Goal: Communication & Community: Answer question/provide support

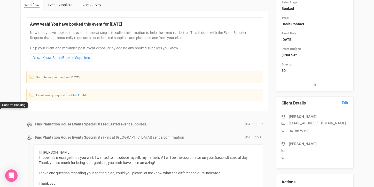
scroll to position [44, 0]
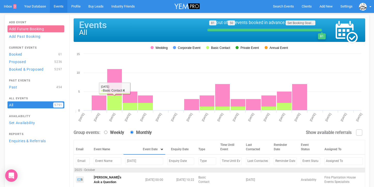
scroll to position [95, 0]
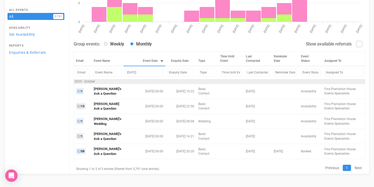
click at [131, 72] on input "[DATE]" at bounding box center [145, 72] width 38 height 7
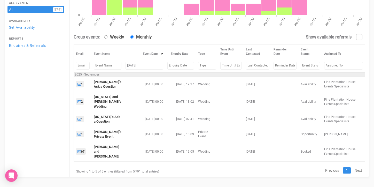
drag, startPoint x: 134, startPoint y: 73, endPoint x: 114, endPoint y: 72, distance: 19.9
click at [114, 72] on tr "[DATE]" at bounding box center [220, 65] width 292 height 13
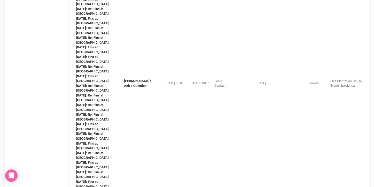
scroll to position [322, 0]
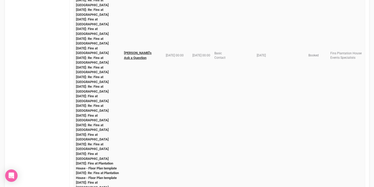
type input "[DATE]"
click at [133, 60] on link "[PERSON_NAME]'s Ask a Question" at bounding box center [138, 55] width 28 height 9
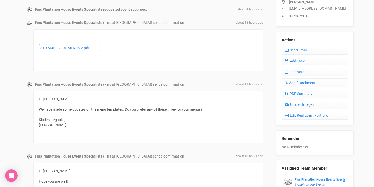
scroll to position [163, 0]
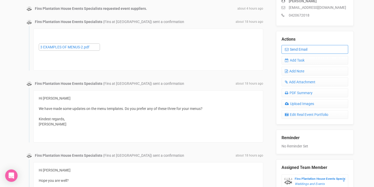
click at [297, 49] on link "Send Email" at bounding box center [315, 49] width 67 height 9
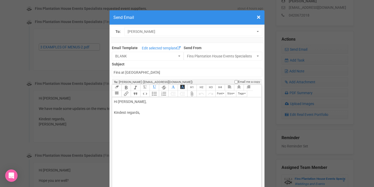
drag, startPoint x: 131, startPoint y: 101, endPoint x: 147, endPoint y: 101, distance: 16.5
click at [147, 101] on div "Hi [PERSON_NAME], Kindest regards," at bounding box center [186, 112] width 144 height 27
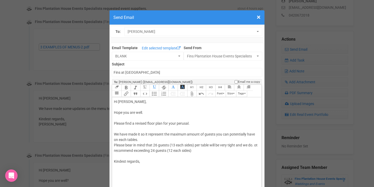
click at [117, 149] on div "Hi [PERSON_NAME], Hope you are well. Please find a revised floor plan for your …" at bounding box center [186, 137] width 144 height 76
click at [202, 151] on div "Hi [PERSON_NAME], Hope you are well. Please find a revised floor plan for your …" at bounding box center [186, 137] width 144 height 76
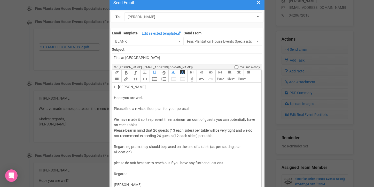
scroll to position [20, 0]
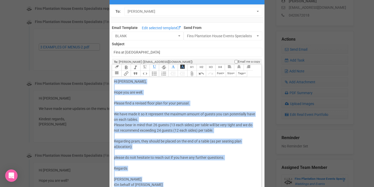
copy div "Hi [PERSON_NAME], Hope you are well. Please find a revised floor plan for your …"
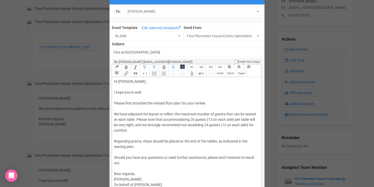
click at [131, 92] on div "Hi [PERSON_NAME], I hope you're well. Please find attached the revised floor pl…" at bounding box center [186, 133] width 144 height 109
drag, startPoint x: 197, startPoint y: 103, endPoint x: 208, endPoint y: 103, distance: 11.1
click at [208, 103] on div "Hi [PERSON_NAME], I hope you are well. Please find attached the revised floor p…" at bounding box center [186, 133] width 144 height 109
drag, startPoint x: 114, startPoint y: 113, endPoint x: 121, endPoint y: 113, distance: 7.2
click at [121, 113] on div "Hi [PERSON_NAME], I hope you are well. Please find attached the revised floor p…" at bounding box center [186, 133] width 144 height 109
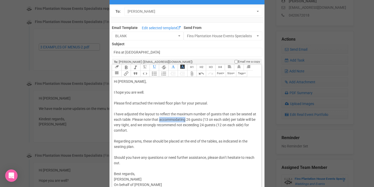
drag, startPoint x: 160, startPoint y: 120, endPoint x: 186, endPoint y: 119, distance: 25.9
click at [186, 119] on div "Hi [PERSON_NAME], I hope you are well. Please find attached the revised floor p…" at bounding box center [186, 133] width 144 height 109
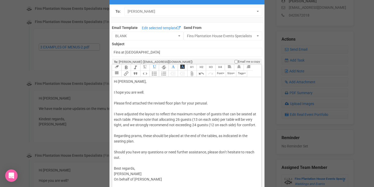
click at [122, 125] on div "Hi [PERSON_NAME], I hope you are well. Please find attached the revised floor p…" at bounding box center [186, 130] width 144 height 103
drag, startPoint x: 135, startPoint y: 126, endPoint x: 148, endPoint y: 125, distance: 13.2
click at [148, 125] on div "Hi [PERSON_NAME], I hope you are well. Please find attached the revised floor p…" at bounding box center [186, 130] width 144 height 103
click at [257, 125] on div "Hi [PERSON_NAME], I hope you are well. Please find attached the revised floor p…" at bounding box center [186, 130] width 144 height 103
click at [249, 119] on div "Hi [PERSON_NAME], I hope you are well. Please find attached the revised floor p…" at bounding box center [186, 130] width 144 height 103
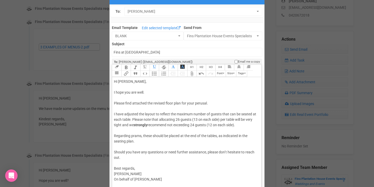
click at [248, 119] on div "Hi [PERSON_NAME], I hope you are well. Please find attached the revised floor p…" at bounding box center [186, 130] width 144 height 103
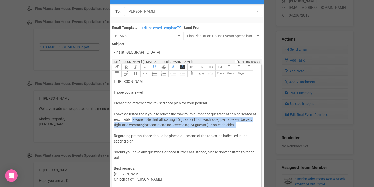
drag, startPoint x: 133, startPoint y: 119, endPoint x: 251, endPoint y: 128, distance: 118.2
click at [251, 128] on div "Hi [PERSON_NAME], I hope you are well. Please find attached the revised floor p…" at bounding box center [186, 130] width 144 height 103
click at [159, 119] on div "Hi [PERSON_NAME], I hope you are well. Please find attached the revised floor p…" at bounding box center [186, 130] width 144 height 103
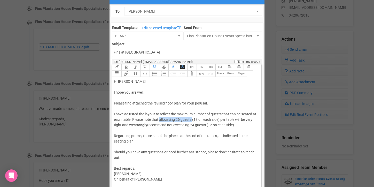
drag, startPoint x: 159, startPoint y: 119, endPoint x: 193, endPoint y: 119, distance: 33.6
click at [193, 119] on div "Hi [PERSON_NAME], I hope you are well. Please find attached the revised floor p…" at bounding box center [186, 130] width 144 height 103
drag, startPoint x: 135, startPoint y: 126, endPoint x: 149, endPoint y: 125, distance: 14.0
click at [149, 125] on div "Hi [PERSON_NAME], I hope you are well. Please find attached the revised floor p…" at bounding box center [186, 130] width 144 height 103
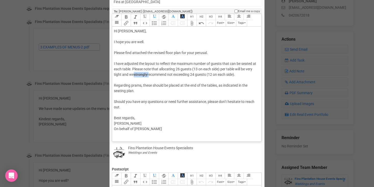
scroll to position [72, 0]
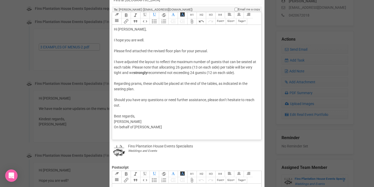
click at [218, 84] on div "Hi [PERSON_NAME], I hope you are well. Please find attached the revised floor p…" at bounding box center [186, 78] width 144 height 103
click at [118, 80] on div "Hi [PERSON_NAME], I hope you are well. Please find attached the revised floor p…" at bounding box center [186, 78] width 144 height 103
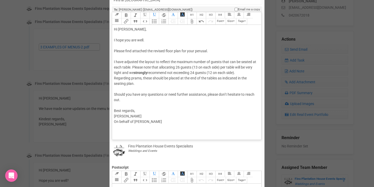
click at [226, 93] on div "Hi [PERSON_NAME], I hope you are well. Please find attached the revised floor p…" at bounding box center [186, 76] width 144 height 98
drag, startPoint x: 123, startPoint y: 110, endPoint x: 108, endPoint y: 110, distance: 15.8
click at [108, 110] on div "× Close Send Email To: [PERSON_NAME] [PERSON_NAME] [PERSON_NAME] Email Template…" at bounding box center [187, 139] width 374 height 409
click at [116, 88] on div "Hi [PERSON_NAME], I hope you are well. Please find attached the revised floor p…" at bounding box center [186, 76] width 144 height 98
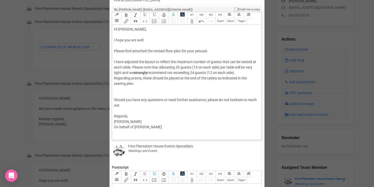
click at [190, 23] on button "Attach Files" at bounding box center [191, 21] width 9 height 6
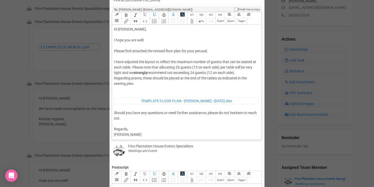
click at [133, 67] on div "Hi [PERSON_NAME], I hope you are well. Please find attached the revised floor p…" at bounding box center [186, 85] width 144 height 116
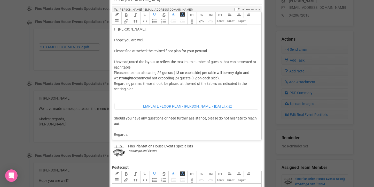
click at [219, 83] on div "Hi [PERSON_NAME], I hope you are well. Please find attached the revised floor p…" at bounding box center [186, 87] width 144 height 121
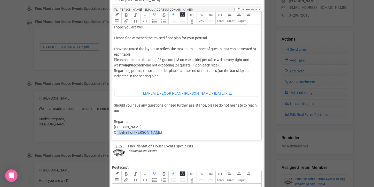
drag, startPoint x: 116, startPoint y: 133, endPoint x: 190, endPoint y: 130, distance: 74.5
click at [190, 130] on div "Hi [PERSON_NAME], I hope you are well. Please find attached the revised floor p…" at bounding box center [186, 74] width 144 height 121
click at [163, 133] on div "Hi [PERSON_NAME], I hope you are well. Please find attached the revised floor p…" at bounding box center [186, 74] width 144 height 121
drag, startPoint x: 163, startPoint y: 133, endPoint x: 107, endPoint y: 133, distance: 55.3
click at [107, 133] on div "× Close Send Email To: [PERSON_NAME] [PERSON_NAME] [PERSON_NAME] Email Template…" at bounding box center [187, 139] width 374 height 409
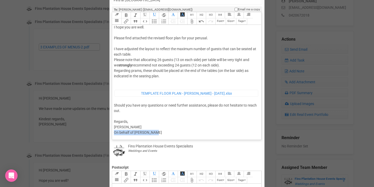
drag, startPoint x: 161, startPoint y: 131, endPoint x: 114, endPoint y: 131, distance: 46.3
click at [114, 131] on div "Hi [PERSON_NAME], I hope you are well. Please find attached the revised floor p…" at bounding box center [186, 74] width 144 height 121
click at [127, 122] on div "Hi [PERSON_NAME], I hope you are well. Please find attached the revised floor p…" at bounding box center [186, 74] width 144 height 121
click at [120, 82] on div "Hi [PERSON_NAME], I hope you are well. Please find attached the revised floor p…" at bounding box center [186, 77] width 144 height 127
type trix-editor "<div>Hi [PERSON_NAME],<br><br>I hope you are well.<br><br>Please find attached …"
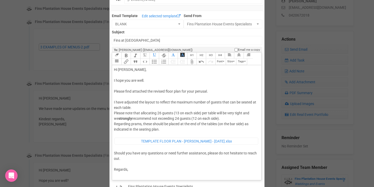
scroll to position [25, 0]
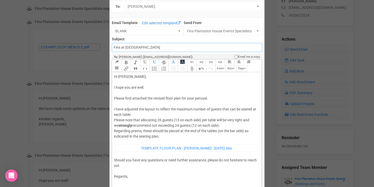
click at [157, 48] on input "Fins at [GEOGRAPHIC_DATA]" at bounding box center [187, 47] width 150 height 9
type input "Fins at Plantation House - Floor Plan template"
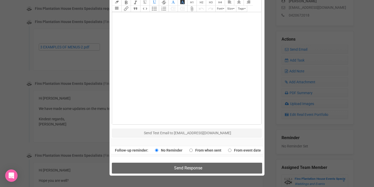
scroll to position [285, 0]
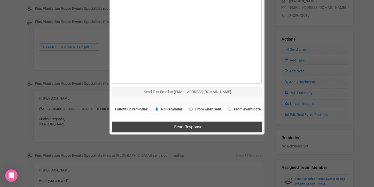
click at [181, 129] on span "Send Response" at bounding box center [188, 126] width 28 height 5
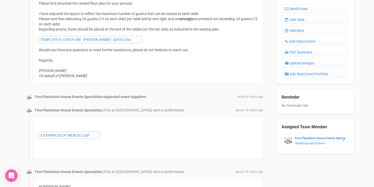
scroll to position [0, 0]
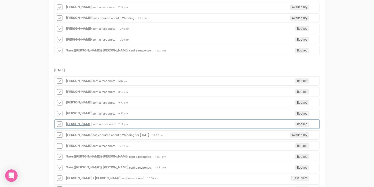
scroll to position [123, 0]
click at [75, 122] on strong "Edwina McCarthy" at bounding box center [79, 123] width 26 height 4
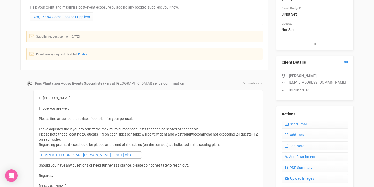
scroll to position [118, 0]
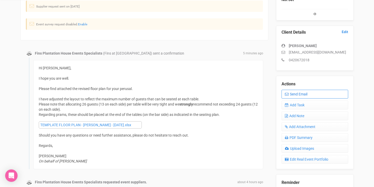
click at [302, 93] on link "Send Email" at bounding box center [315, 94] width 67 height 9
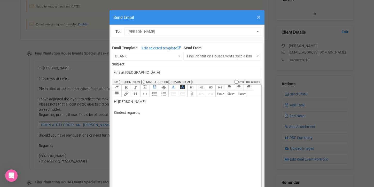
click at [259, 18] on span "×" at bounding box center [259, 17] width 4 height 9
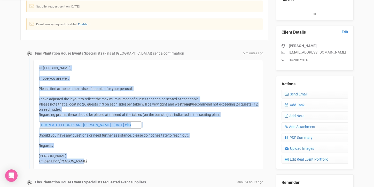
drag, startPoint x: 40, startPoint y: 68, endPoint x: 85, endPoint y: 159, distance: 102.2
click at [85, 159] on div "Hi Edwina, I hope you are well. Please find attached the revised floor plan for…" at bounding box center [148, 114] width 219 height 98
copy div "Hi Edwina, I hope you are well. Please find attached the revised floor plan for…"
click at [292, 96] on link "Send Email" at bounding box center [315, 94] width 67 height 9
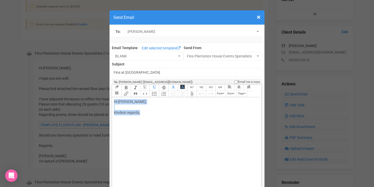
drag, startPoint x: 114, startPoint y: 101, endPoint x: 150, endPoint y: 113, distance: 37.5
click at [150, 113] on div "Hi [PERSON_NAME], Kindest regards," at bounding box center [186, 112] width 144 height 27
paste trix-editor "<span style="background-color: rgb(255, 255, 255); font-family: Roboto, Helveti…"
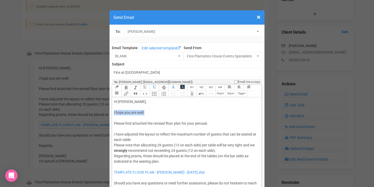
drag, startPoint x: 114, startPoint y: 112, endPoint x: 157, endPoint y: 112, distance: 43.7
click at [157, 112] on trix-editor "Hi Edwina, I hope you are well. Please find attached the revised floor plan for…" at bounding box center [186, 153] width 149 height 112
drag, startPoint x: 154, startPoint y: 123, endPoint x: 147, endPoint y: 122, distance: 6.8
click at [147, 122] on span "Hi Edwina, Sorry I missed the morgan comments about the bridal table changes. P…" at bounding box center [185, 124] width 142 height 48
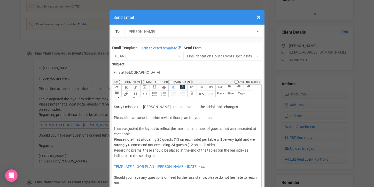
scroll to position [7, 0]
click at [114, 125] on trix-editor "Hi Edwina, Sorry I missed the morgan comments about the bridal table changes. P…" at bounding box center [186, 153] width 149 height 112
drag, startPoint x: 217, startPoint y: 165, endPoint x: 112, endPoint y: 164, distance: 105.2
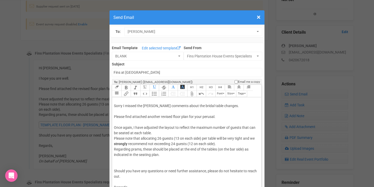
scroll to position [0, 0]
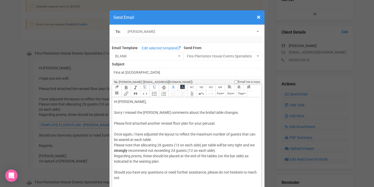
click at [118, 127] on div "Hi Edwina, Sorry I missed the morgan comments about the bridal table changes. P…" at bounding box center [186, 158] width 144 height 119
click at [193, 91] on button "Attach Files" at bounding box center [191, 94] width 9 height 6
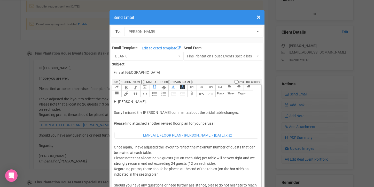
click at [147, 114] on span "Hi Edwina, Sorry I missed the morgan comments about the bridal table changes. P…" at bounding box center [176, 113] width 125 height 26
type trix-editor "<div><span style="background-color: rgb(255, 255, 255); font-family: Roboto, He…"
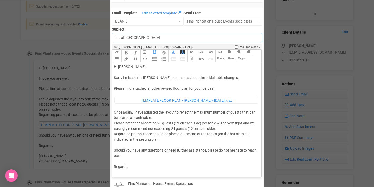
click at [156, 34] on input "Fins at [GEOGRAPHIC_DATA]" at bounding box center [187, 37] width 150 height 9
click at [156, 39] on input "Fins at Plantation House - Floor Plan template" at bounding box center [187, 37] width 150 height 9
click at [114, 37] on input "Fins at Plantation House - Floor Plan template" at bounding box center [187, 37] width 150 height 9
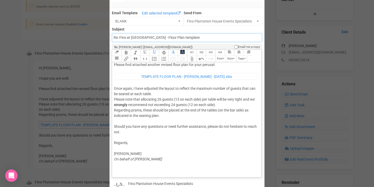
type input "Re: Fins at Plantation House - Floor Plan template"
click at [127, 170] on div "Hi Edwina, Sorry I missed the Morgan comments about the bridal table changes. P…" at bounding box center [186, 106] width 144 height 132
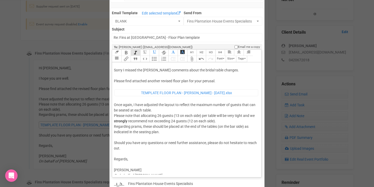
scroll to position [5, 0]
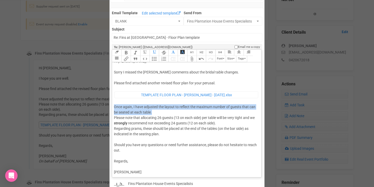
drag, startPoint x: 114, startPoint y: 107, endPoint x: 158, endPoint y: 112, distance: 44.8
click at [158, 112] on trix-editor "Hi Edwina, Sorry I missed the Morgan comments about the bridal table changes. P…" at bounding box center [186, 118] width 149 height 112
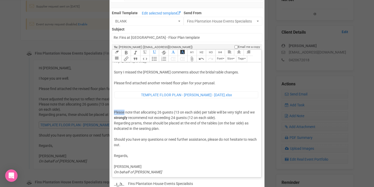
drag, startPoint x: 125, startPoint y: 112, endPoint x: 113, endPoint y: 111, distance: 12.2
click at [113, 111] on trix-editor "Hi Edwina, Sorry I missed the Morgan comments about the bridal table changes. P…" at bounding box center [186, 118] width 149 height 112
click at [114, 111] on span "Once again, please note that allocating 26 guests (13 on each side) per table w…" at bounding box center [184, 115] width 140 height 10
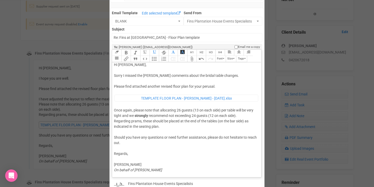
type trix-editor "<div><span style="background-color: rgb(255, 255, 255); font-family: Roboto, He…"
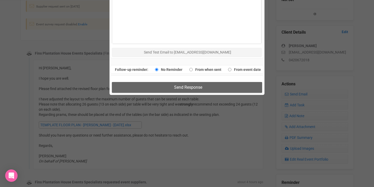
scroll to position [346, 0]
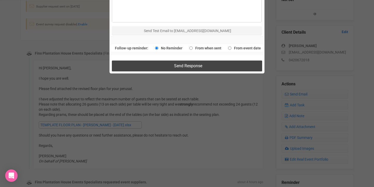
click at [166, 69] on button "Send Response" at bounding box center [187, 65] width 150 height 11
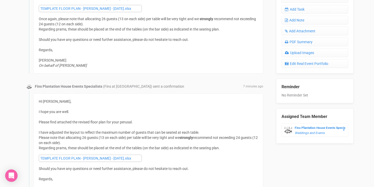
scroll to position [216, 0]
